Goal: Task Accomplishment & Management: Use online tool/utility

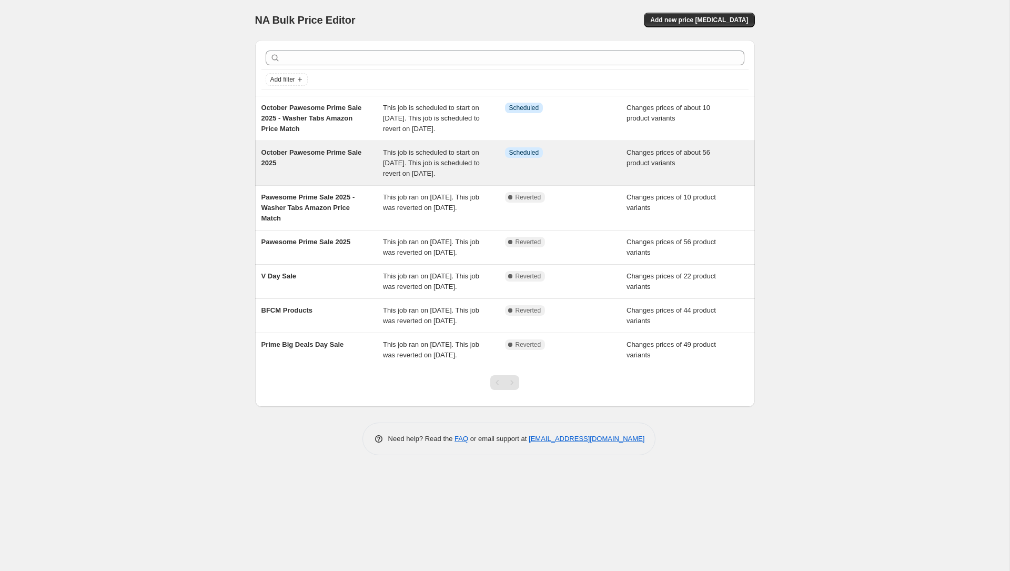
click at [309, 173] on div "October Pawesome Prime Sale 2025" at bounding box center [323, 163] width 122 height 32
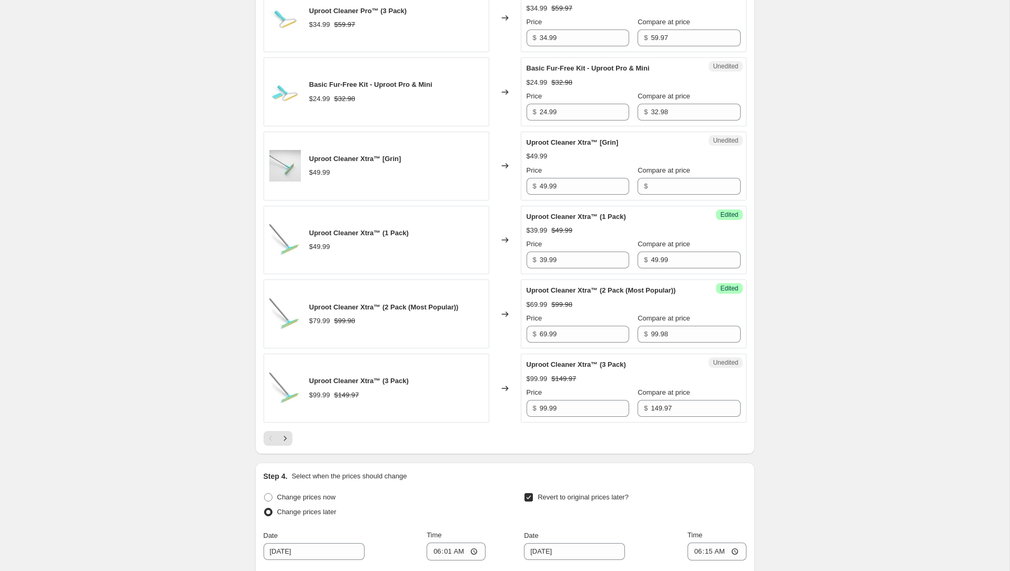
scroll to position [1611, 0]
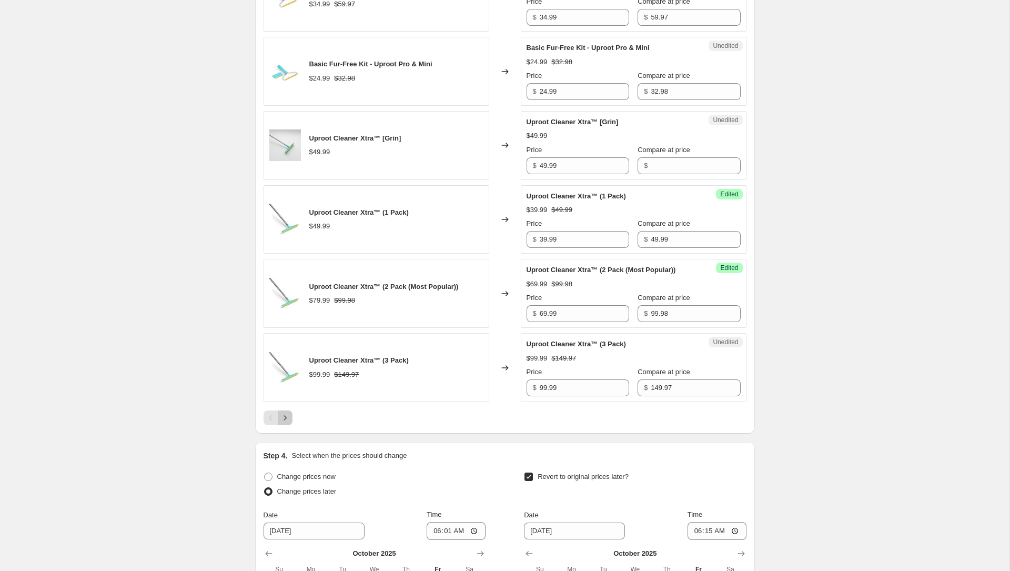
click at [286, 423] on icon "Next" at bounding box center [285, 418] width 11 height 11
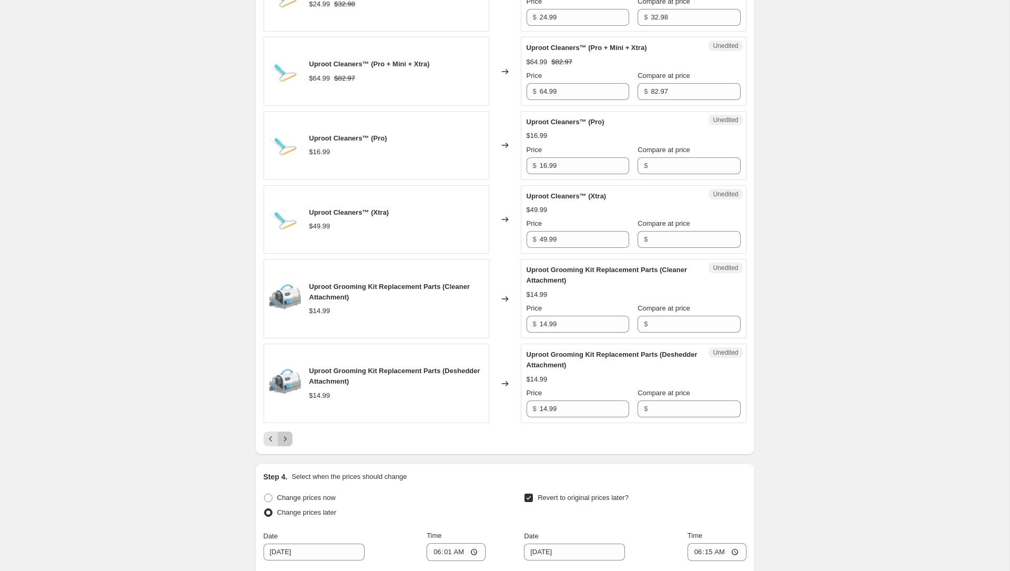
click at [286, 446] on button "Next" at bounding box center [285, 438] width 15 height 15
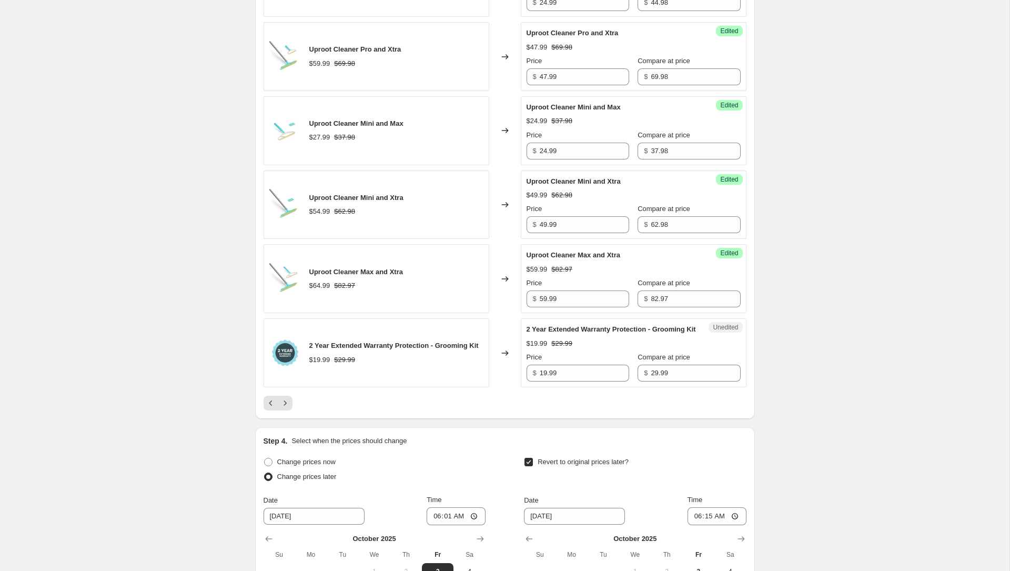
scroll to position [1727, 0]
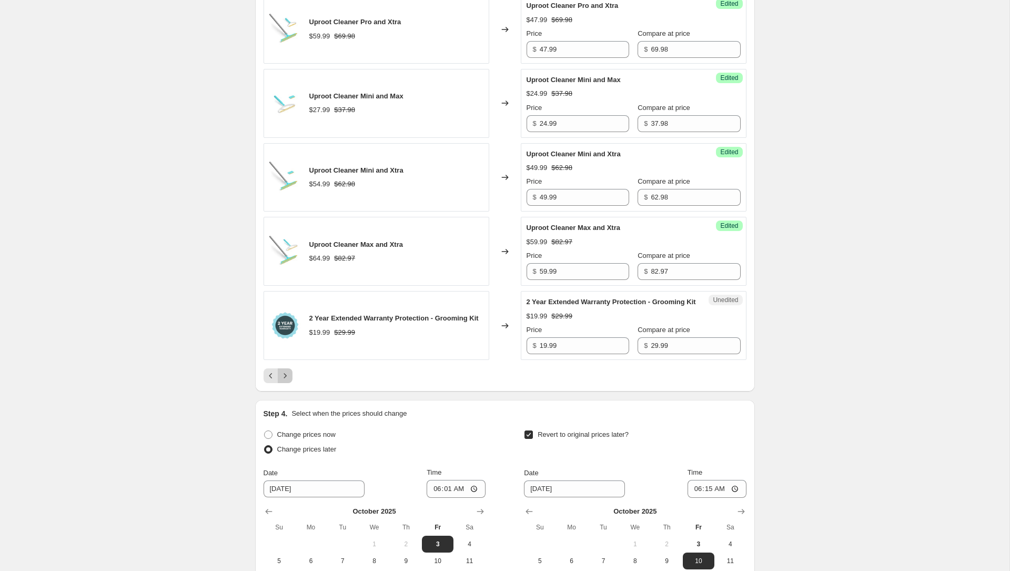
click at [283, 383] on button "Next" at bounding box center [285, 375] width 15 height 15
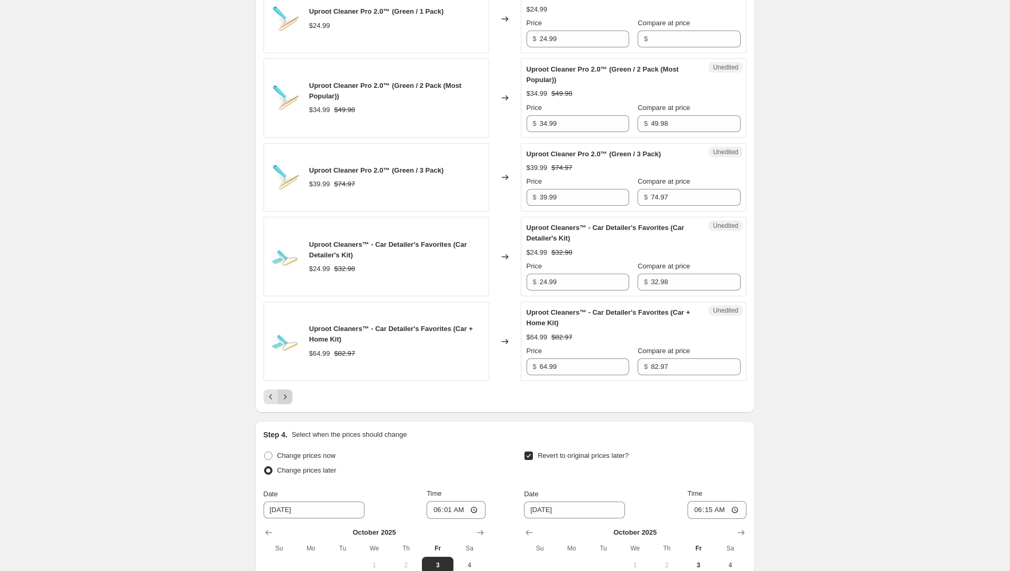
click at [283, 402] on icon "Next" at bounding box center [285, 396] width 11 height 11
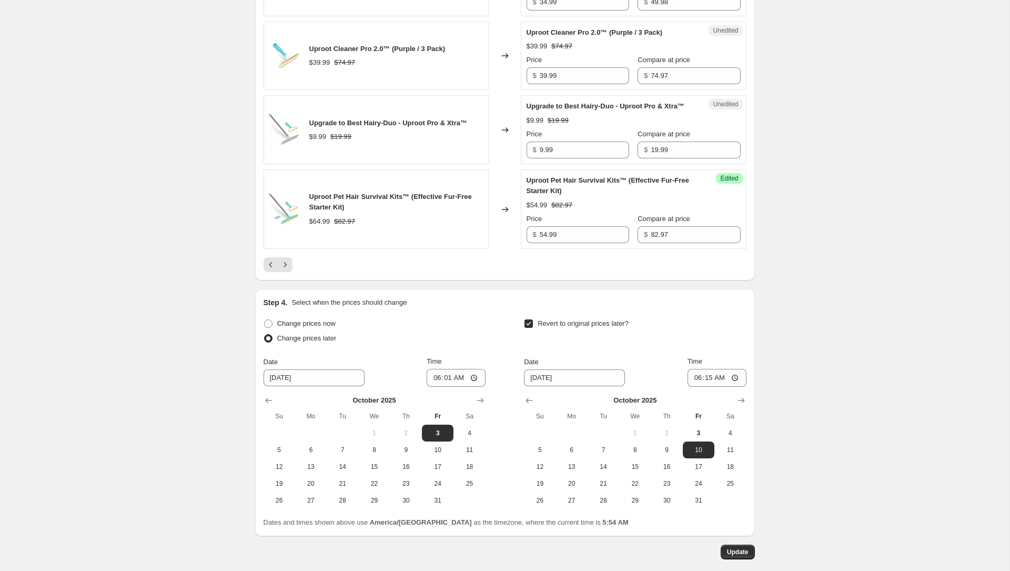
scroll to position [1946, 0]
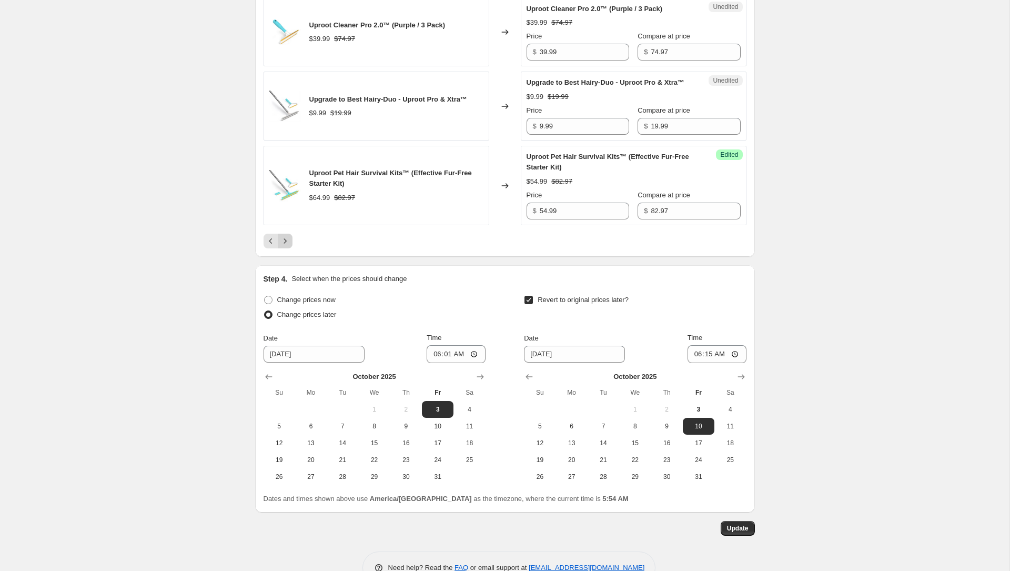
click at [286, 246] on icon "Next" at bounding box center [285, 241] width 11 height 11
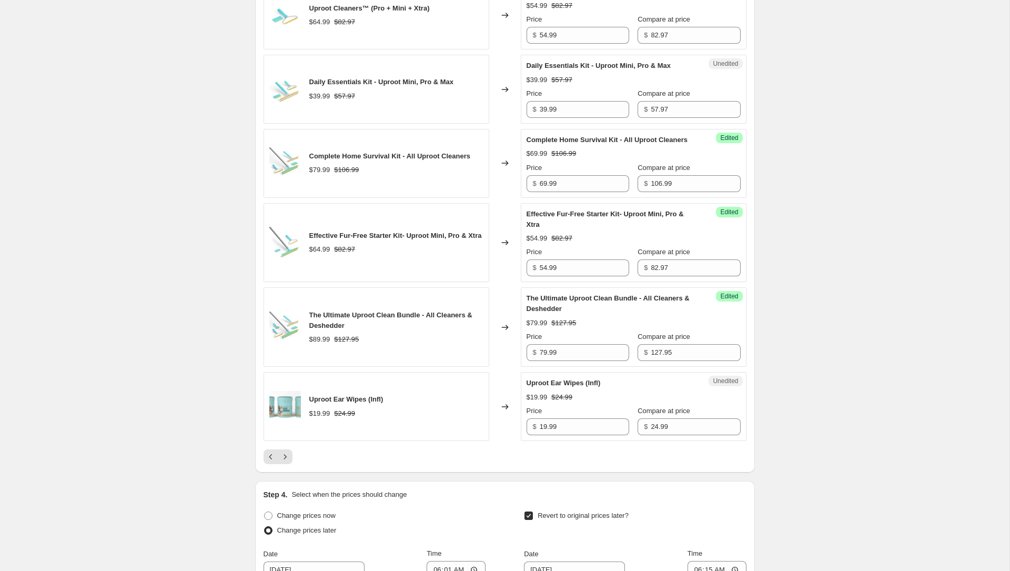
scroll to position [1913, 0]
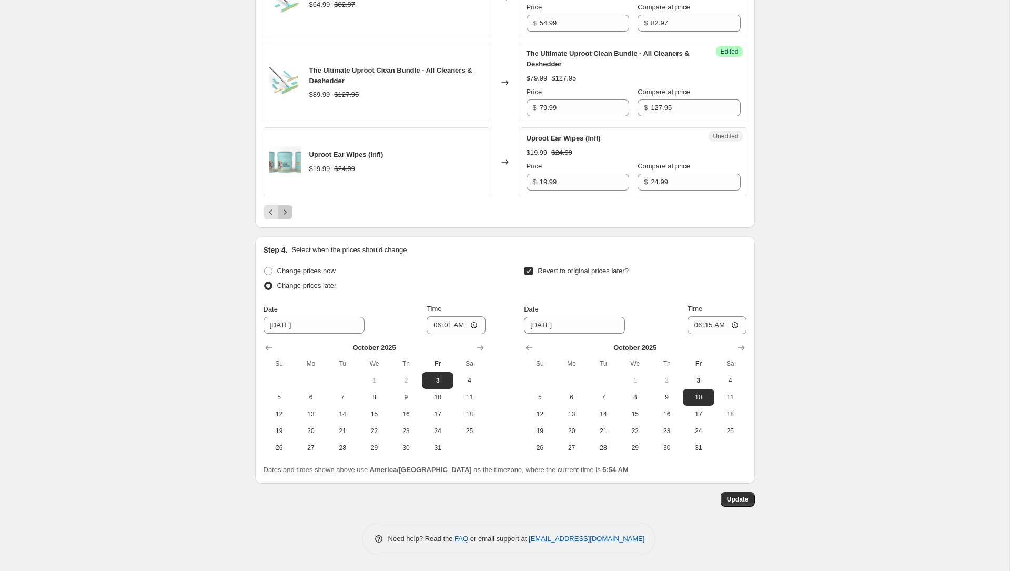
click at [288, 213] on icon "Next" at bounding box center [285, 212] width 11 height 11
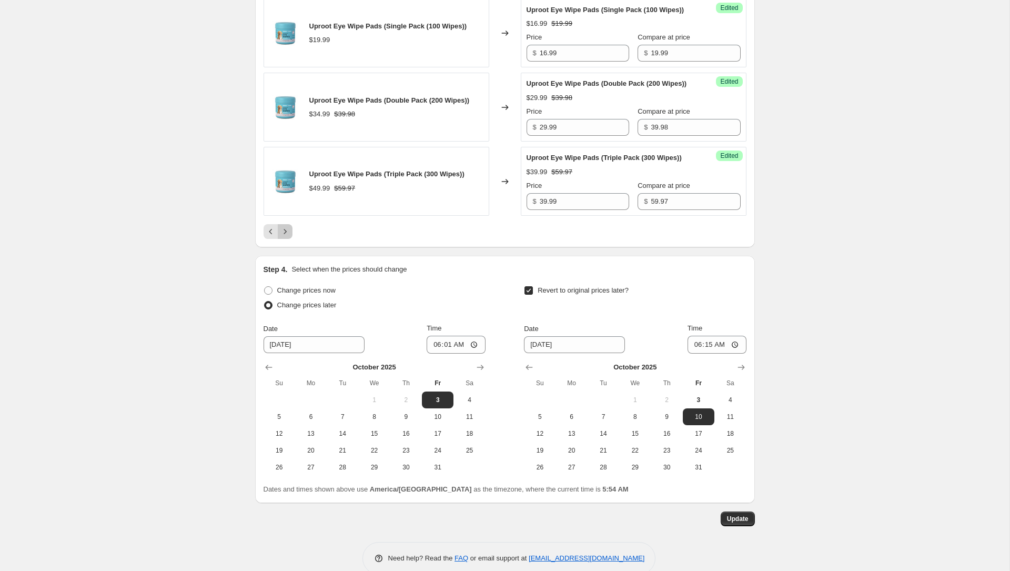
click at [287, 237] on icon "Next" at bounding box center [285, 231] width 11 height 11
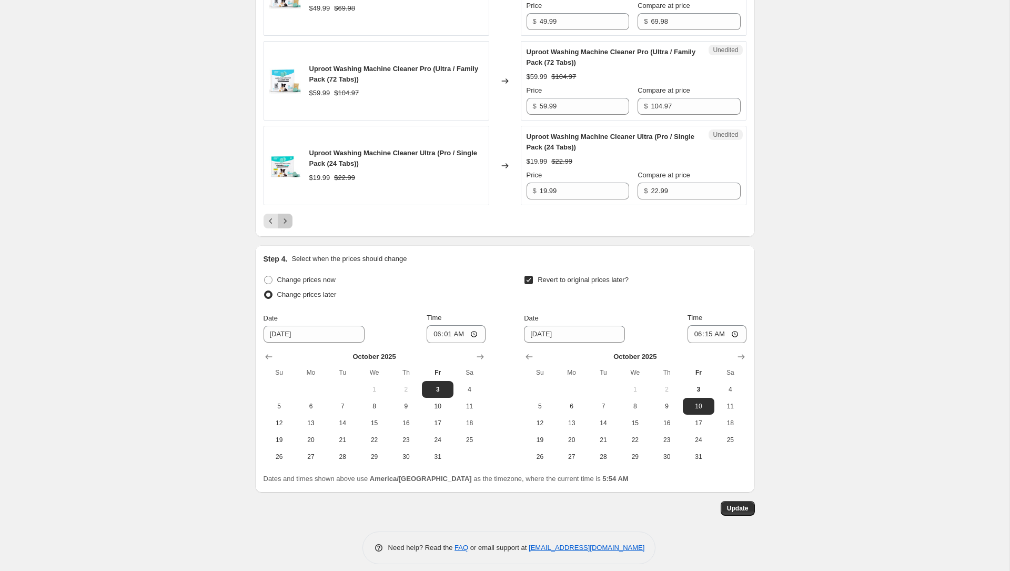
click at [285, 216] on icon "Next" at bounding box center [285, 221] width 11 height 11
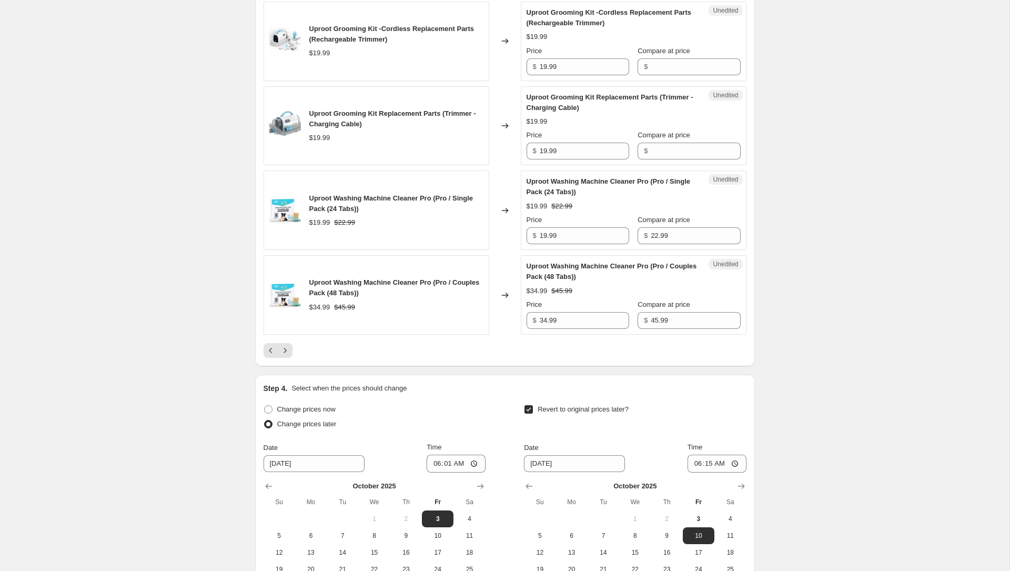
scroll to position [2007, 0]
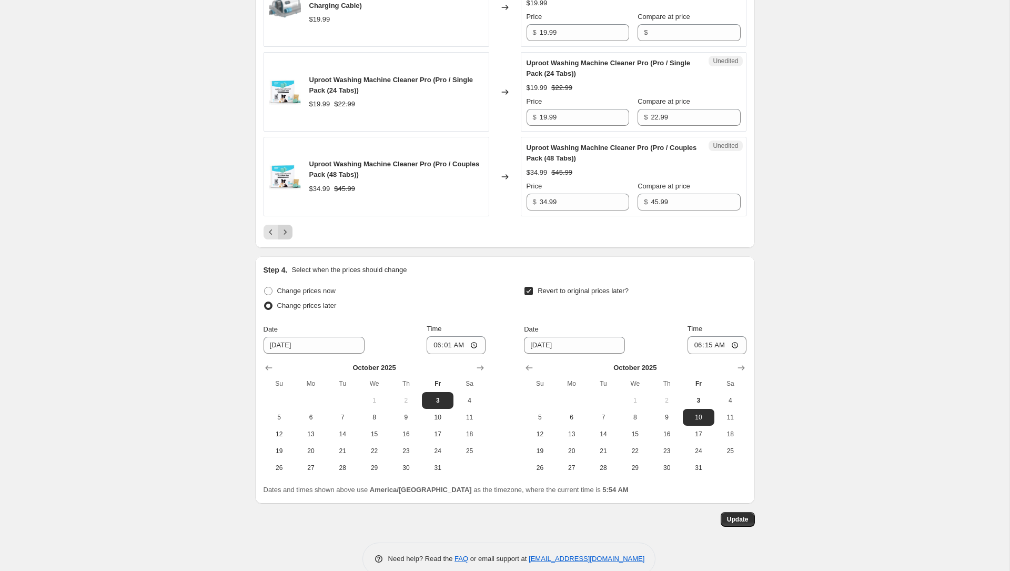
click at [288, 230] on button "Next" at bounding box center [285, 232] width 15 height 15
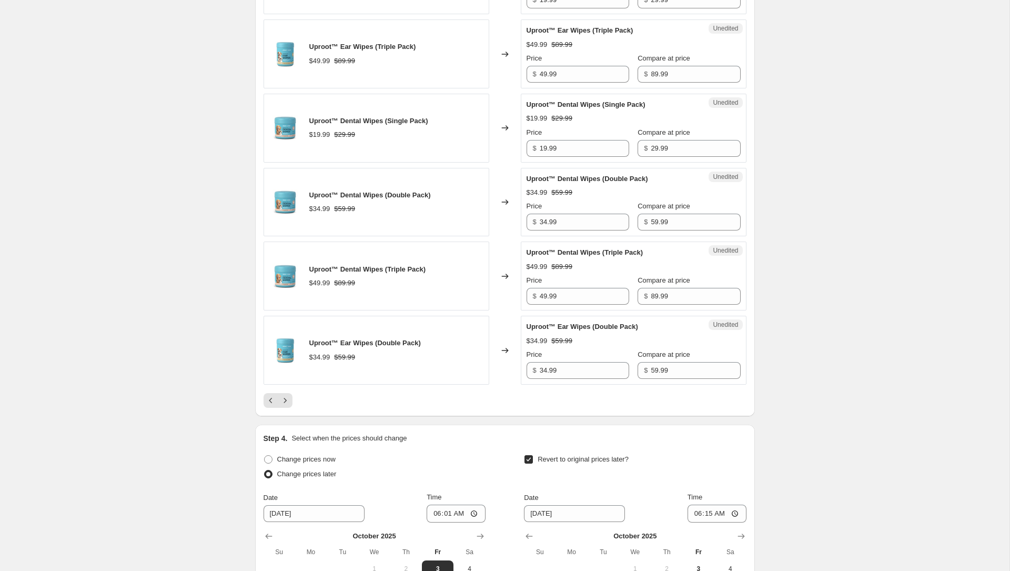
scroll to position [1726, 0]
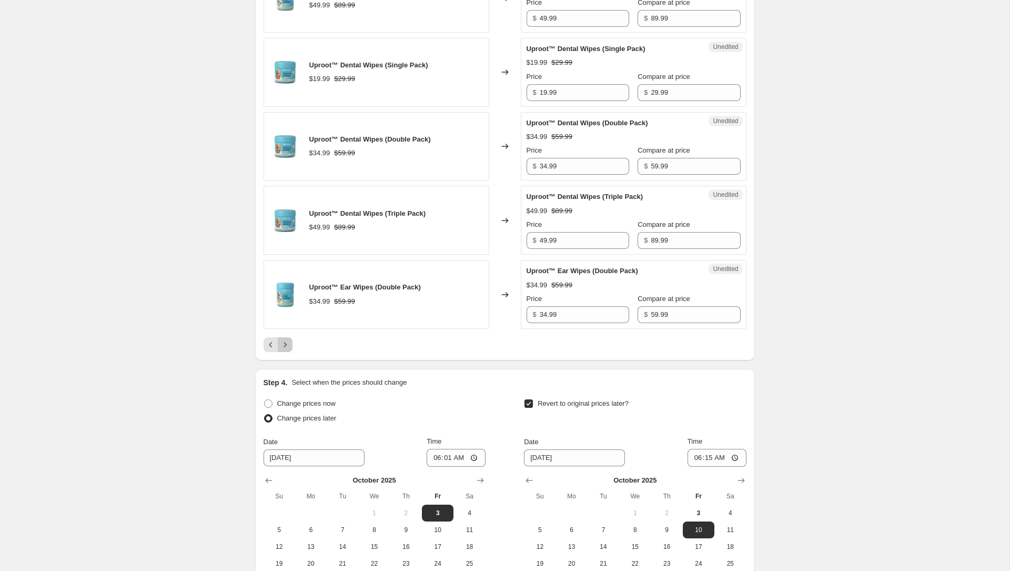
click at [282, 350] on icon "Next" at bounding box center [285, 344] width 11 height 11
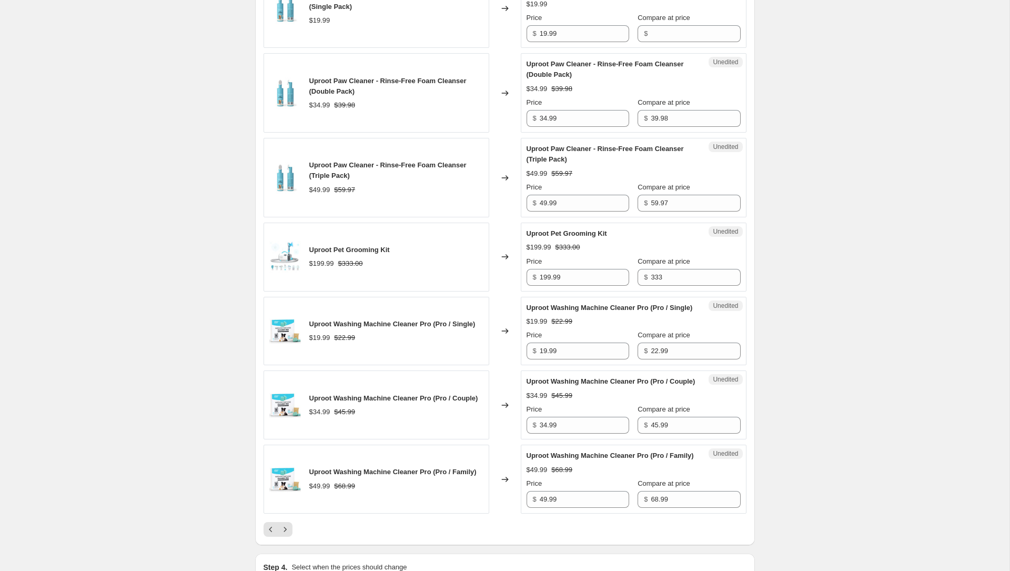
scroll to position [1564, 0]
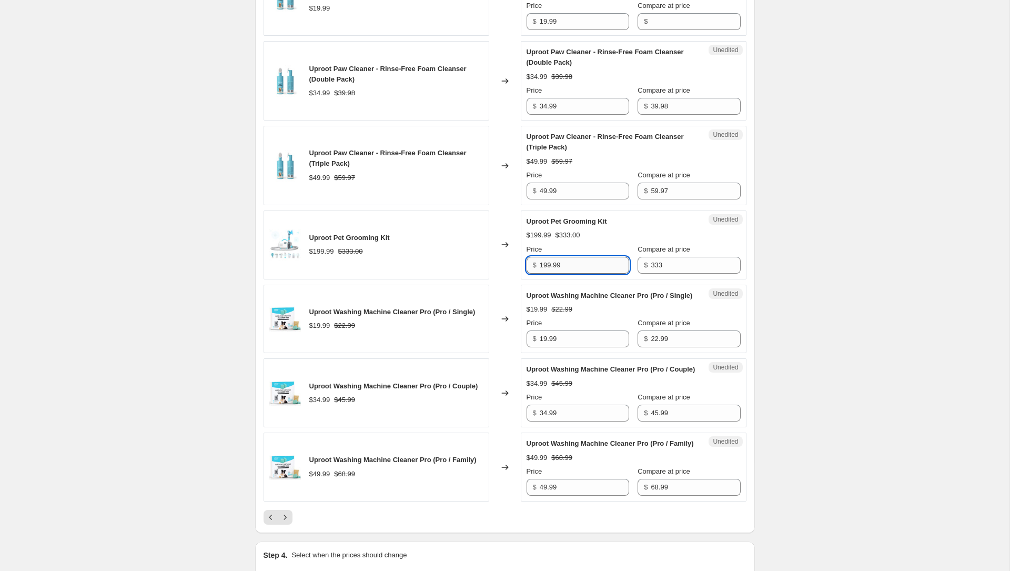
click at [579, 274] on input "199.99" at bounding box center [584, 265] width 89 height 17
type input "159.99"
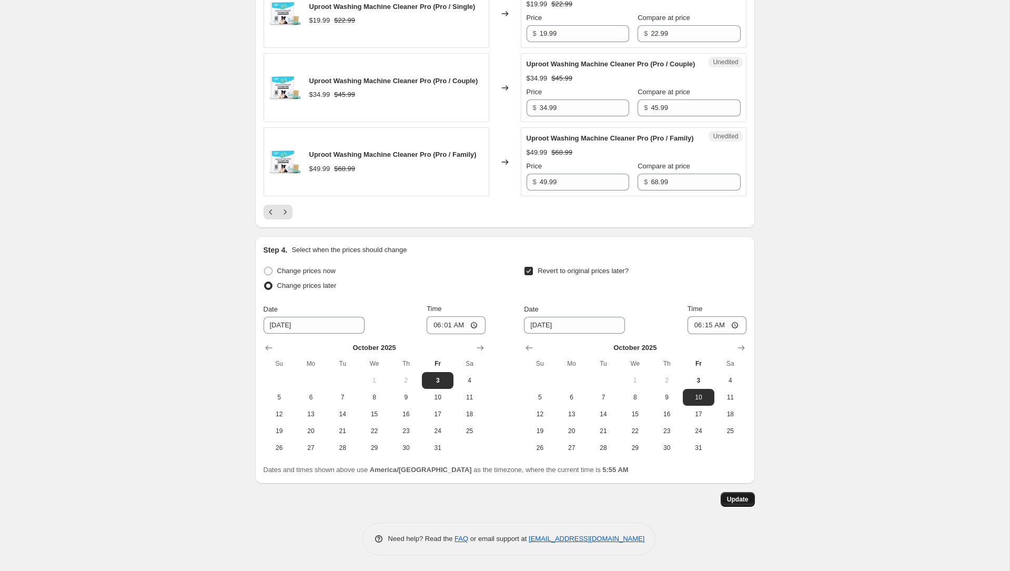
click at [745, 501] on span "Update" at bounding box center [738, 499] width 22 height 8
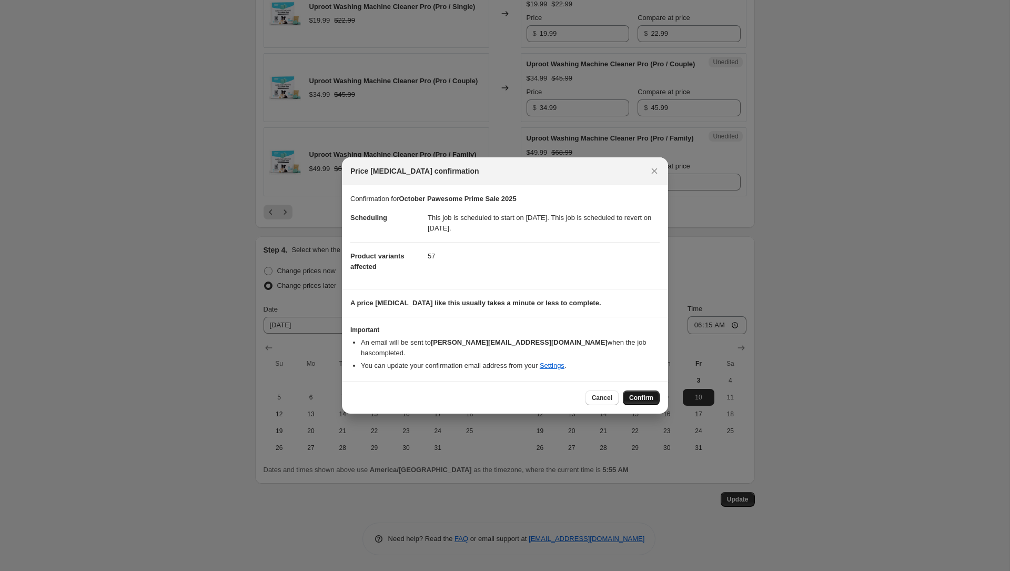
click at [654, 394] on button "Confirm" at bounding box center [641, 397] width 37 height 15
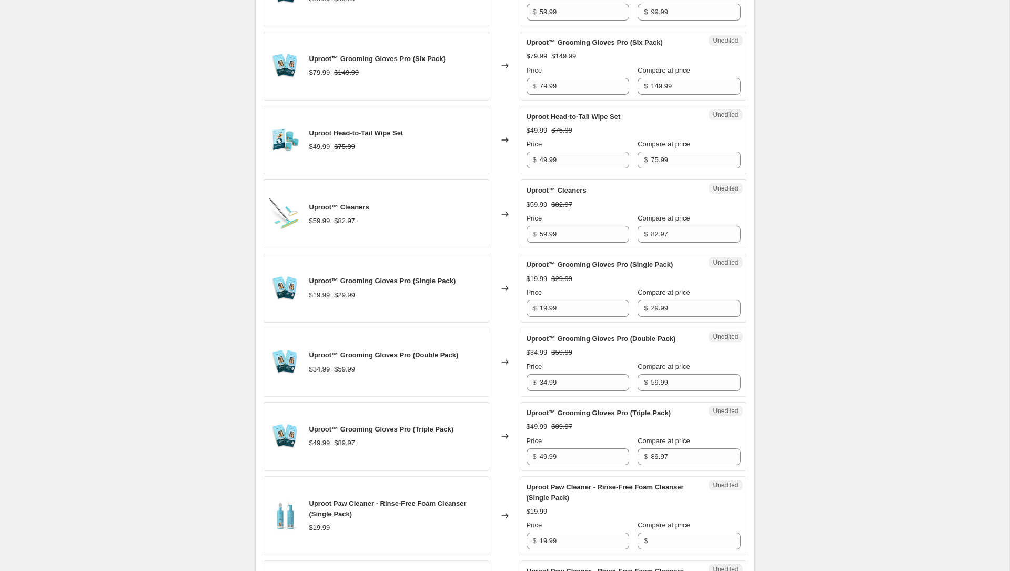
scroll to position [1051, 0]
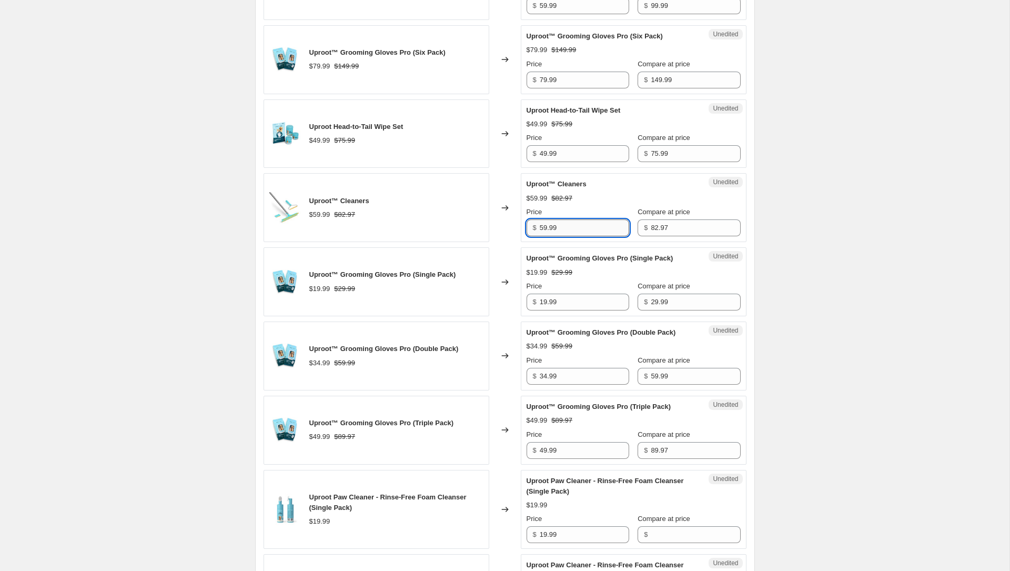
click at [549, 236] on input "59.99" at bounding box center [584, 227] width 89 height 17
type input "54.99"
click at [206, 303] on div "October Pawesome Prime Sale 2025. This page is ready October Pawesome Prime Sal…" at bounding box center [505, 169] width 1010 height 2440
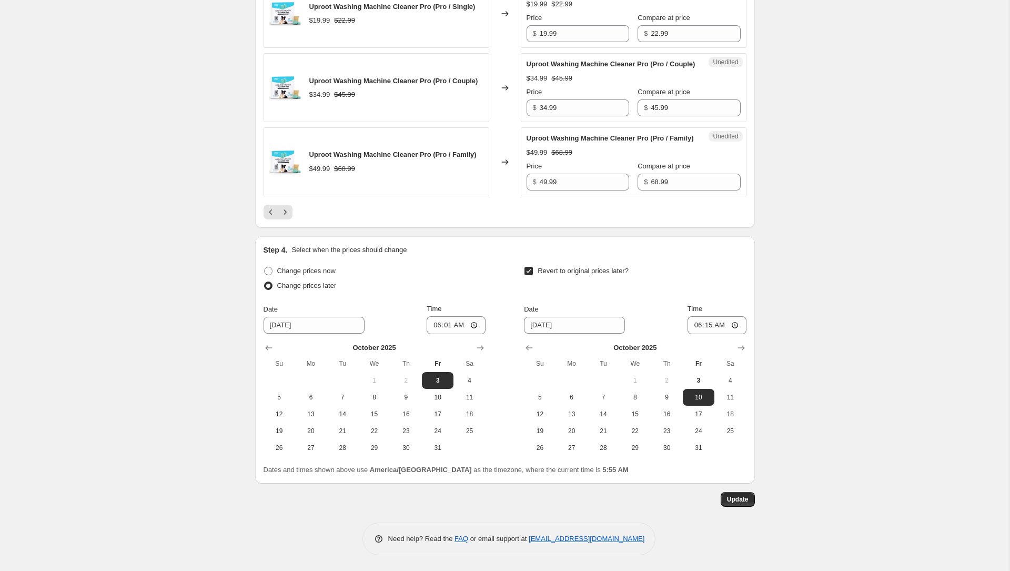
scroll to position [1945, 0]
click at [727, 496] on span "Update" at bounding box center [738, 499] width 22 height 8
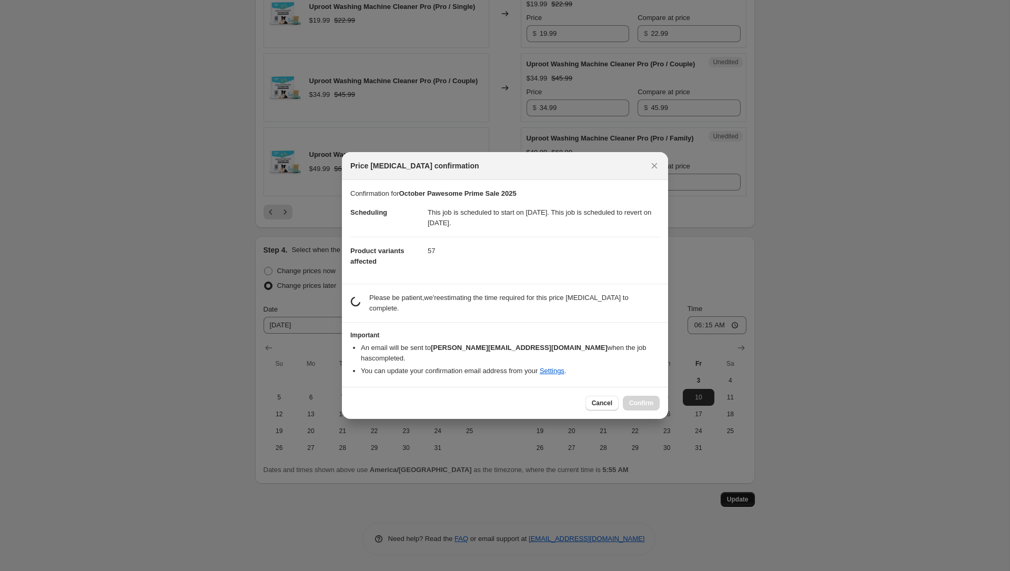
scroll to position [0, 0]
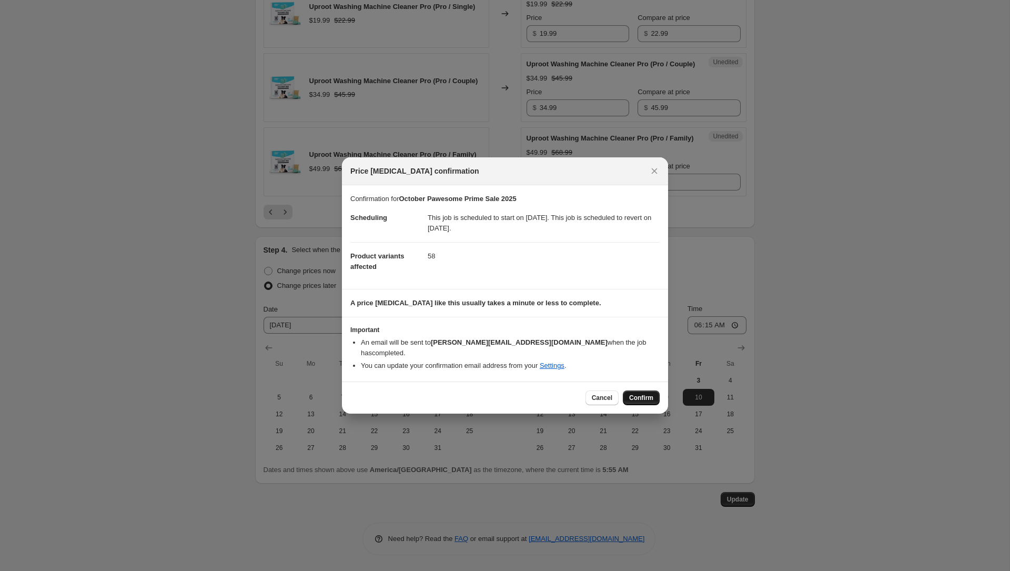
click at [637, 394] on span "Confirm" at bounding box center [641, 398] width 24 height 8
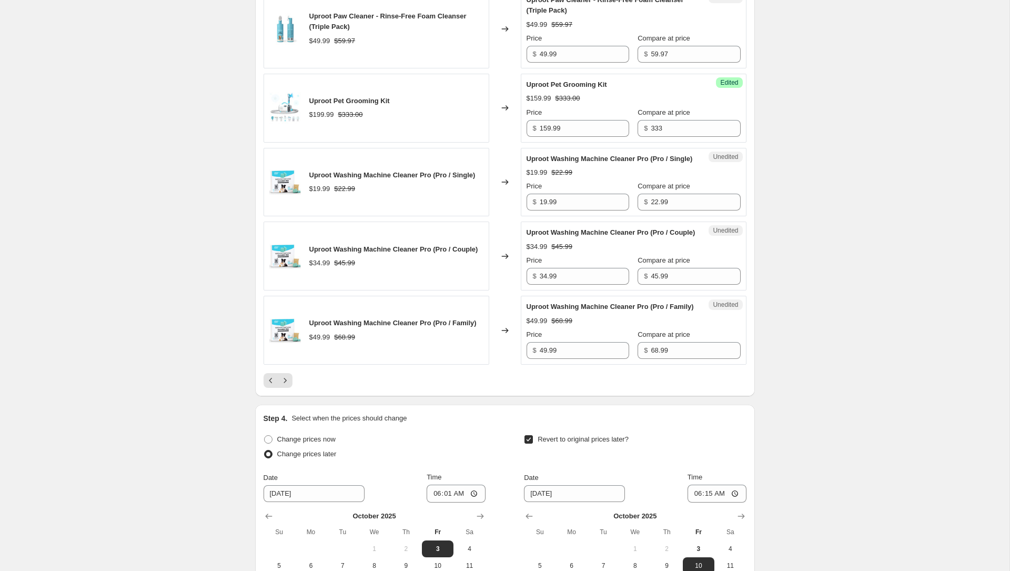
scroll to position [1721, 0]
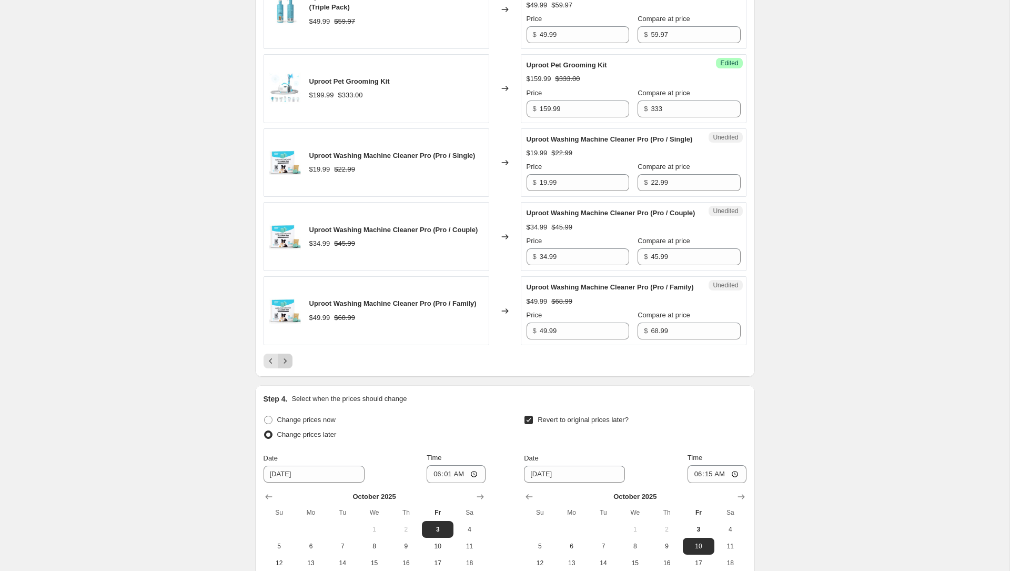
click at [289, 366] on icon "Next" at bounding box center [285, 361] width 11 height 11
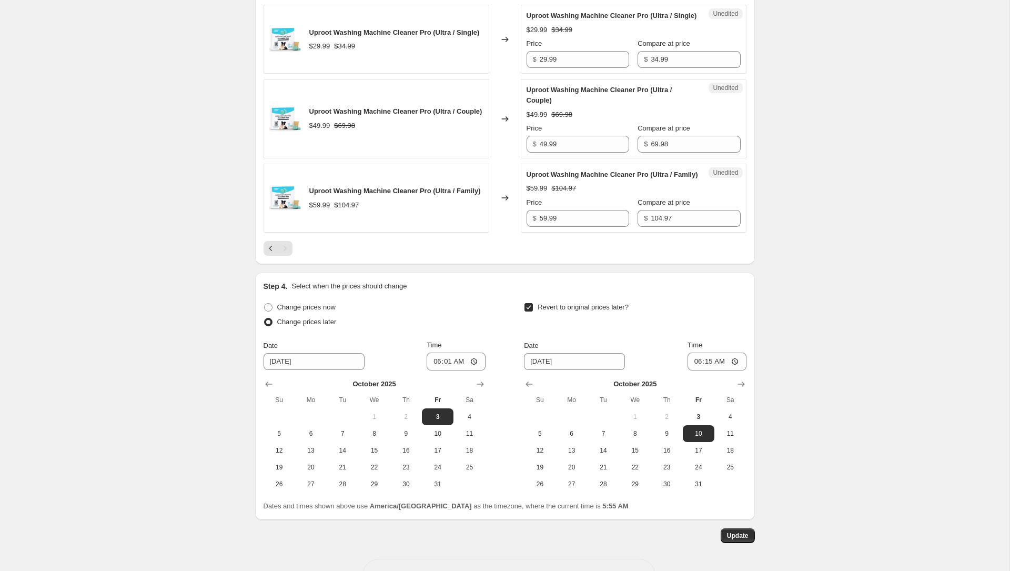
scroll to position [587, 0]
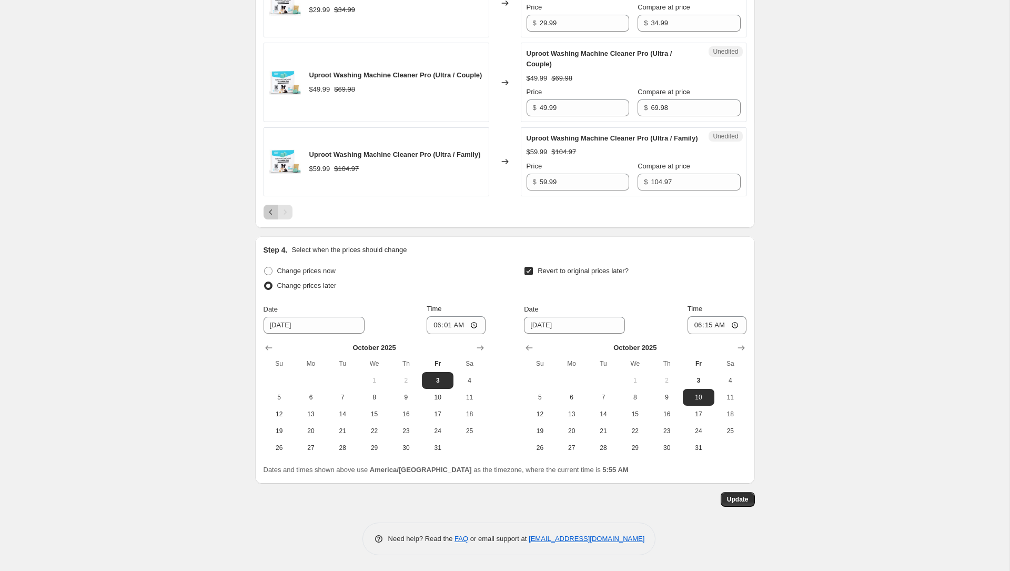
click at [271, 213] on icon "Previous" at bounding box center [271, 212] width 11 height 11
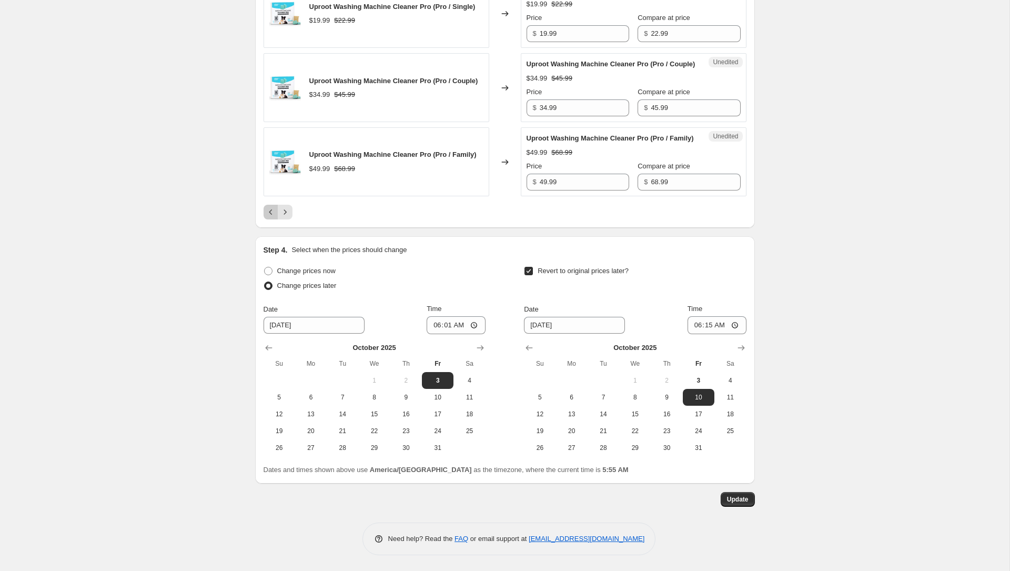
click at [276, 217] on icon "Previous" at bounding box center [271, 212] width 11 height 11
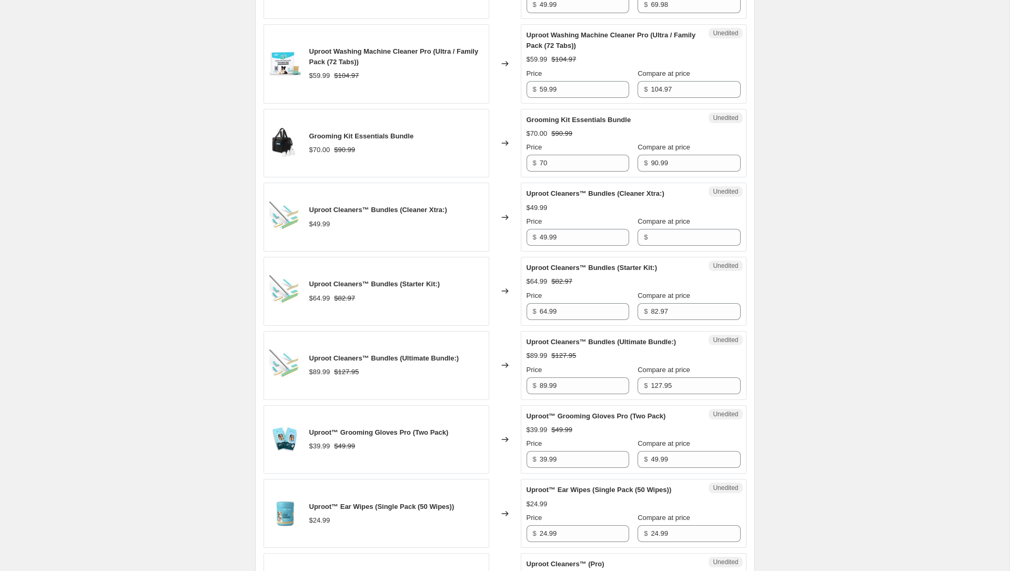
scroll to position [773, 0]
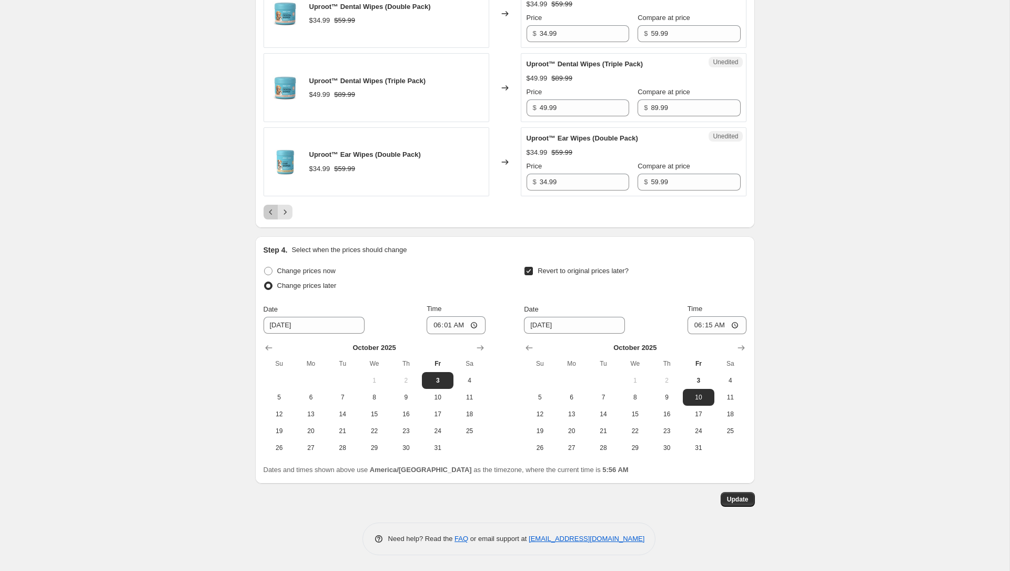
click at [266, 206] on button "Previous" at bounding box center [271, 212] width 15 height 15
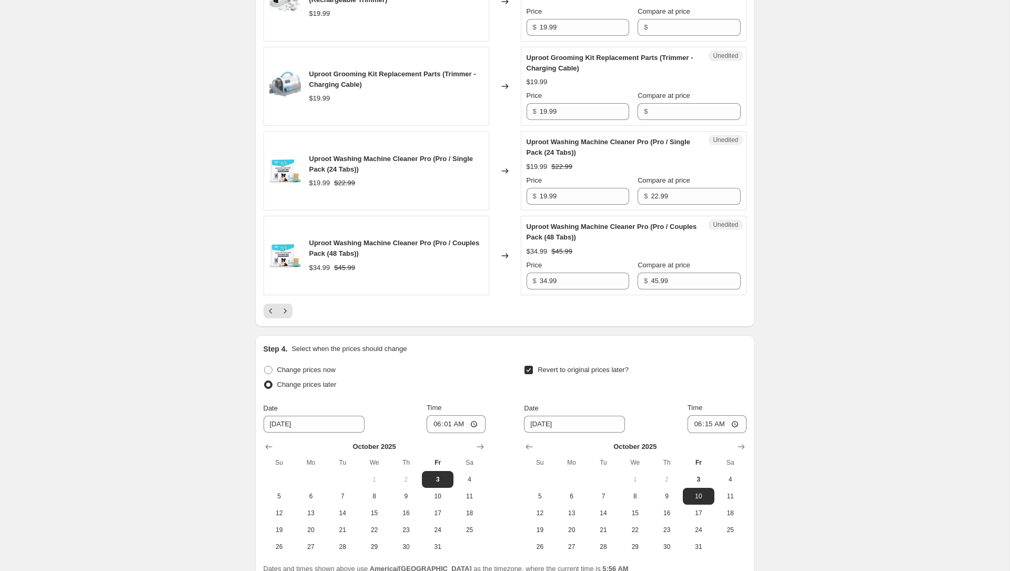
scroll to position [2018, 0]
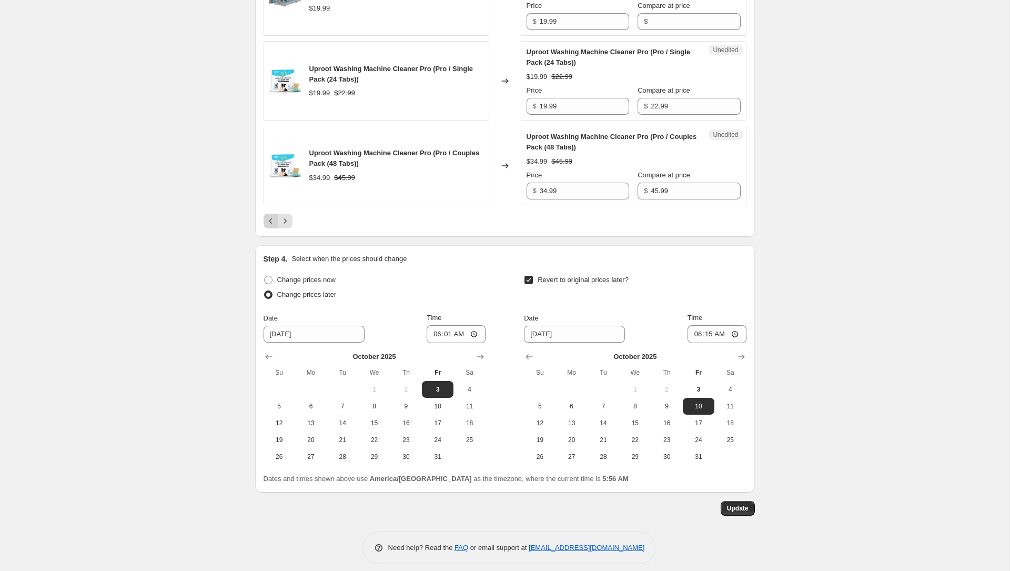
click at [265, 214] on button "Previous" at bounding box center [271, 221] width 15 height 15
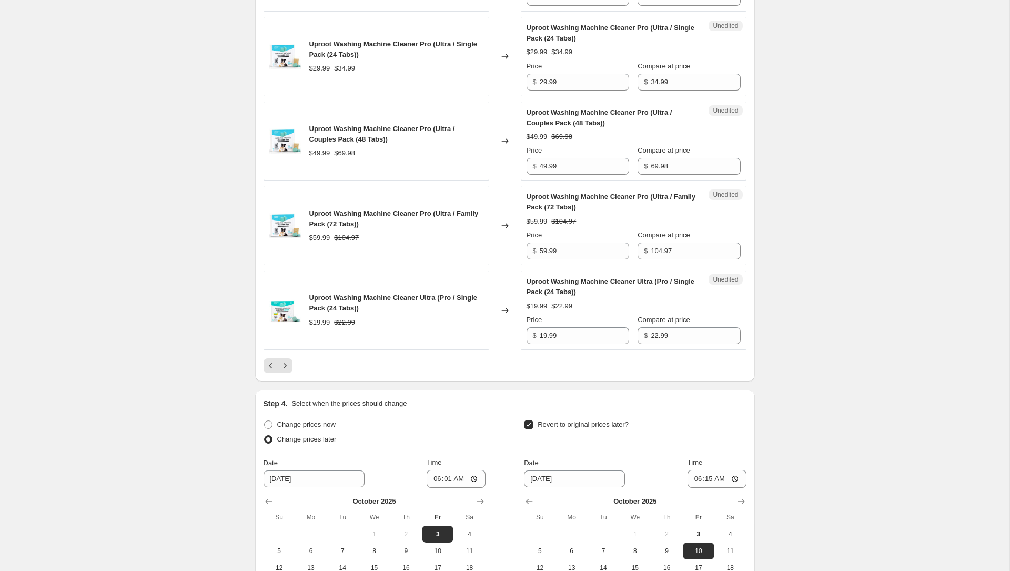
scroll to position [1897, 0]
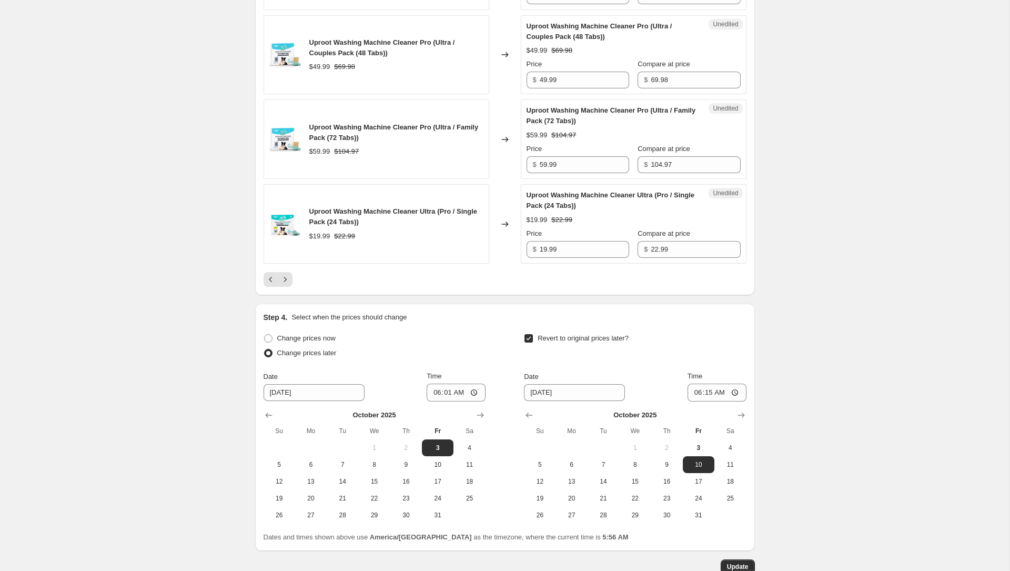
click at [267, 274] on icon "Previous" at bounding box center [271, 279] width 11 height 11
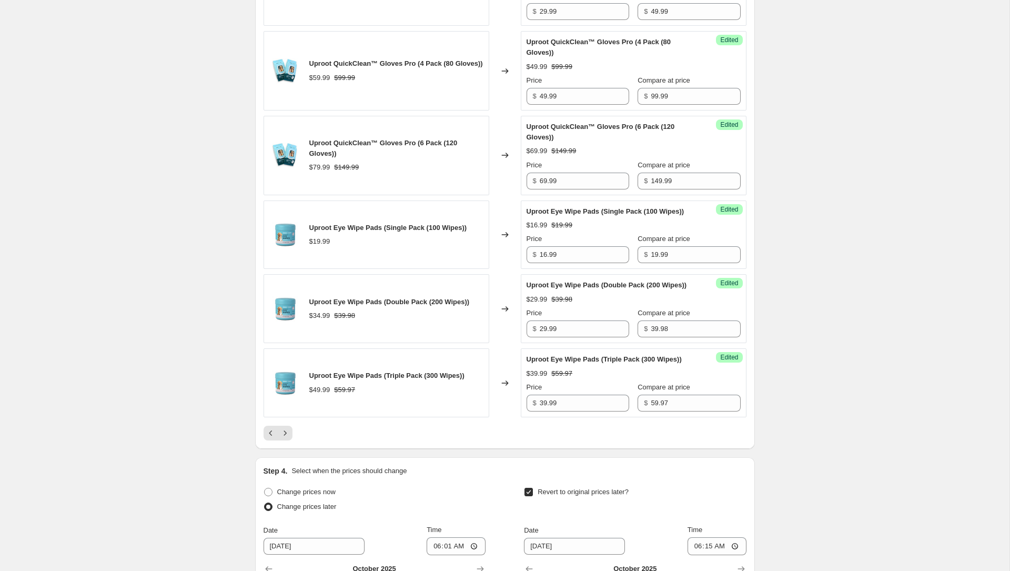
scroll to position [1903, 0]
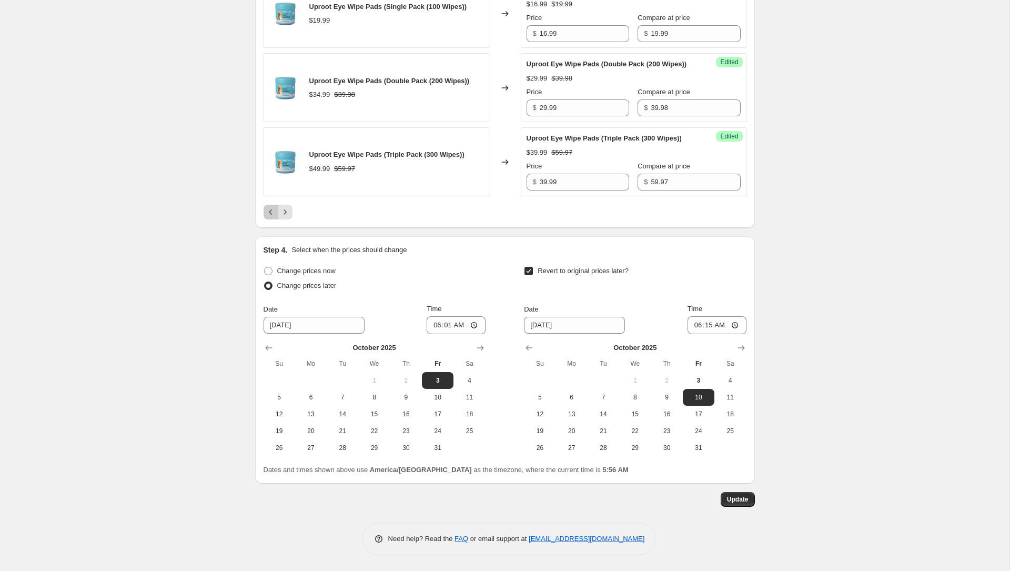
click at [272, 212] on icon "Previous" at bounding box center [271, 212] width 11 height 11
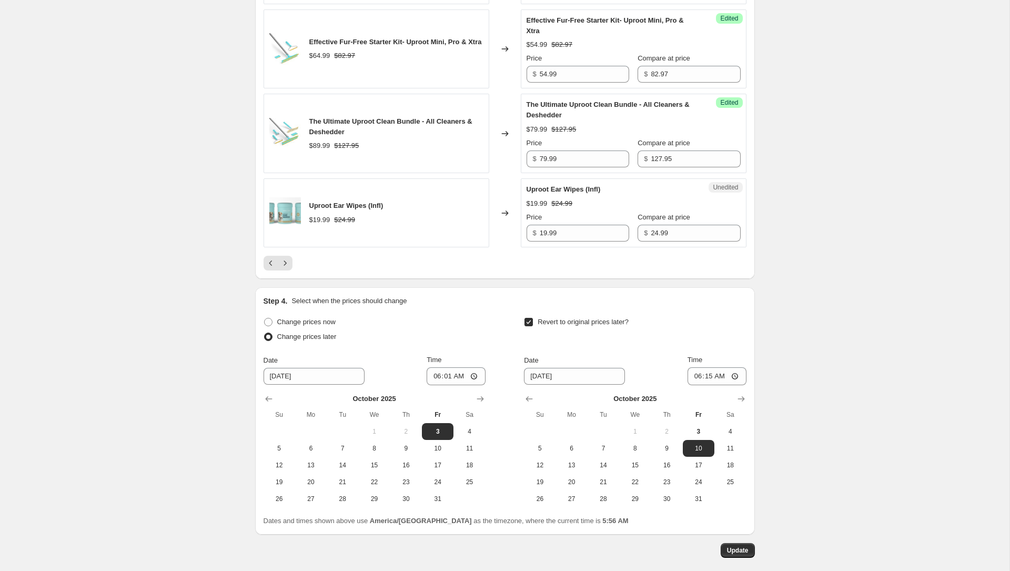
scroll to position [1841, 0]
